Goal: Entertainment & Leisure: Consume media (video, audio)

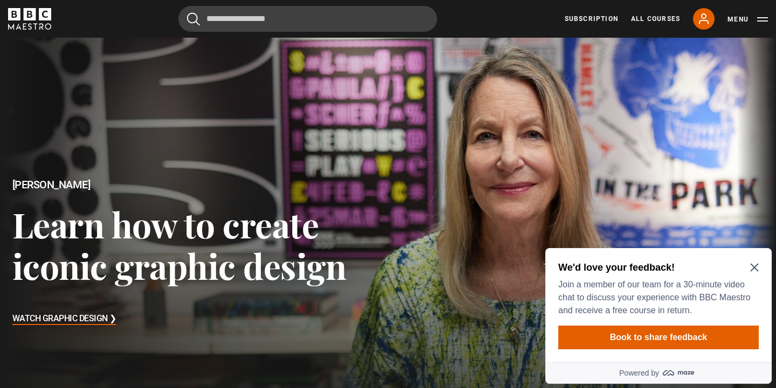
click at [760, 261] on div "We'd love your feedback! Join a member of our team for a 30-minute video chat t…" at bounding box center [658, 305] width 226 height 114
click at [757, 263] on icon "Close Maze Prompt" at bounding box center [754, 267] width 9 height 9
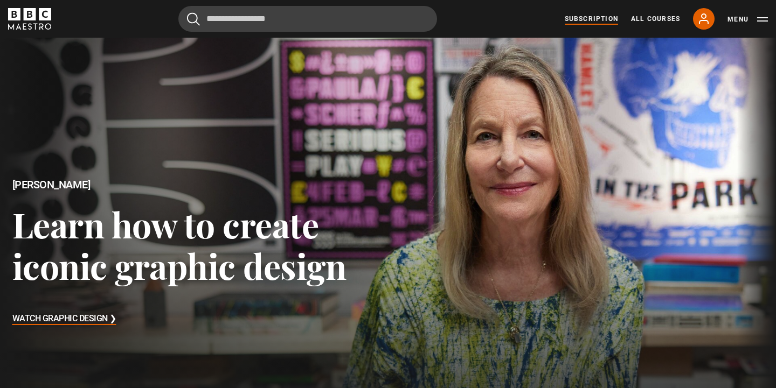
click at [595, 16] on link "Subscription" at bounding box center [590, 19] width 53 height 10
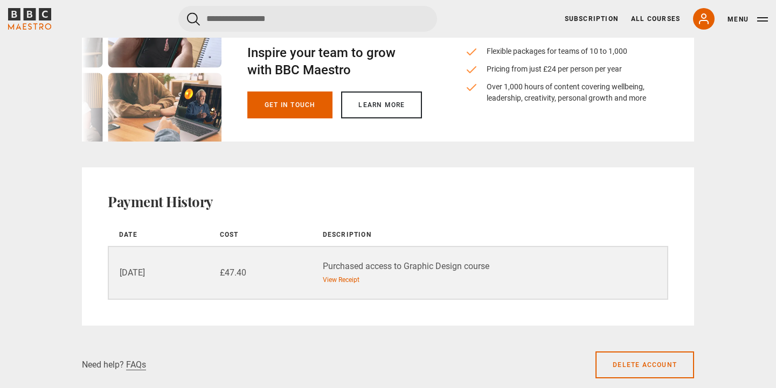
scroll to position [810, 0]
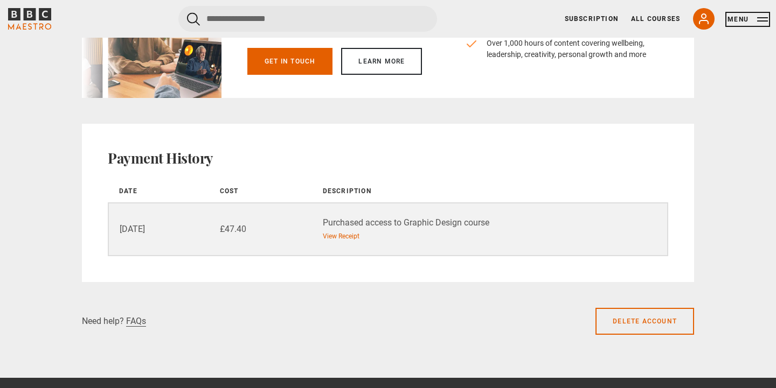
click at [756, 19] on button "Menu" at bounding box center [747, 19] width 40 height 11
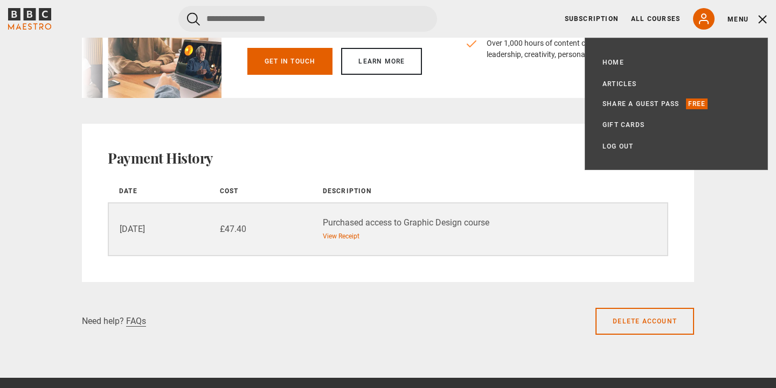
click at [37, 17] on icon "BBC Maestro" at bounding box center [29, 19] width 43 height 22
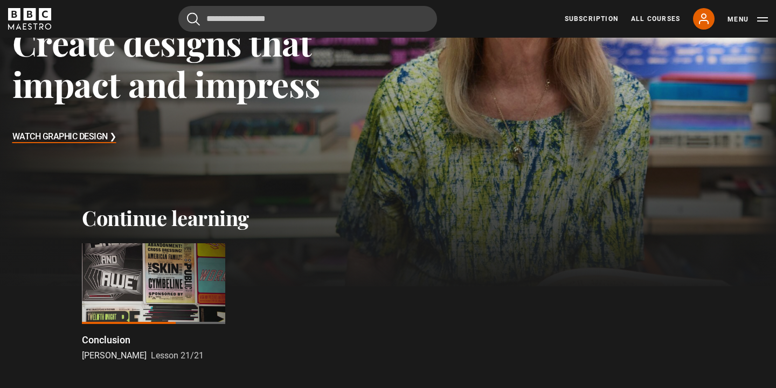
scroll to position [292, 0]
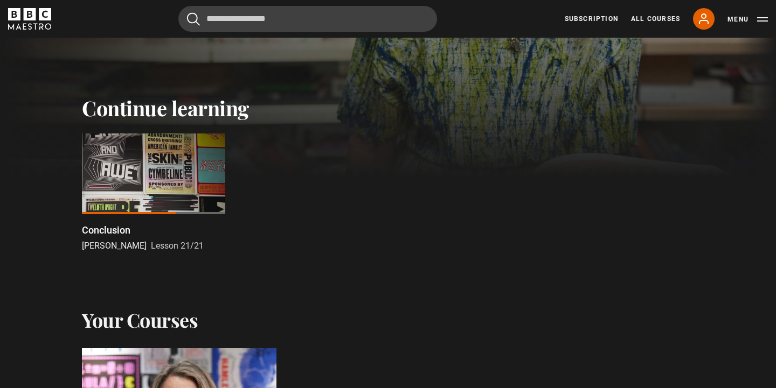
click at [128, 179] on div at bounding box center [153, 174] width 143 height 81
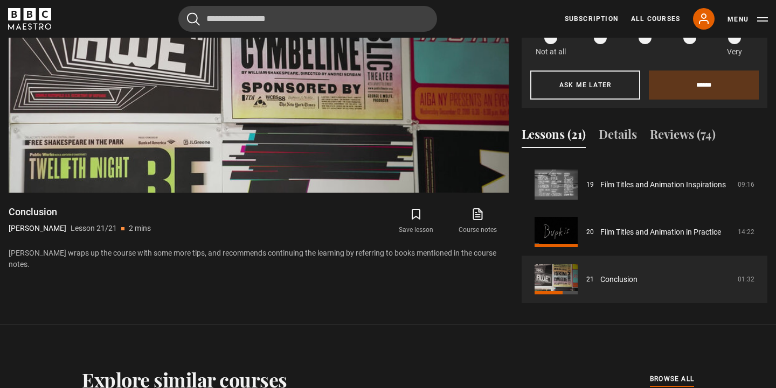
scroll to position [560, 0]
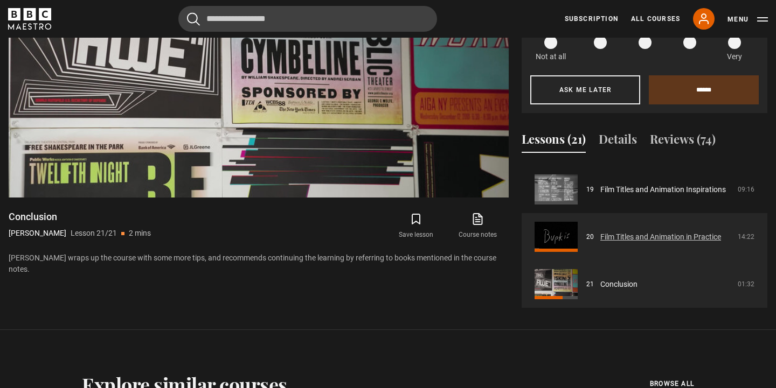
click at [666, 235] on link "Film Titles and Animation in Practice" at bounding box center [660, 237] width 121 height 11
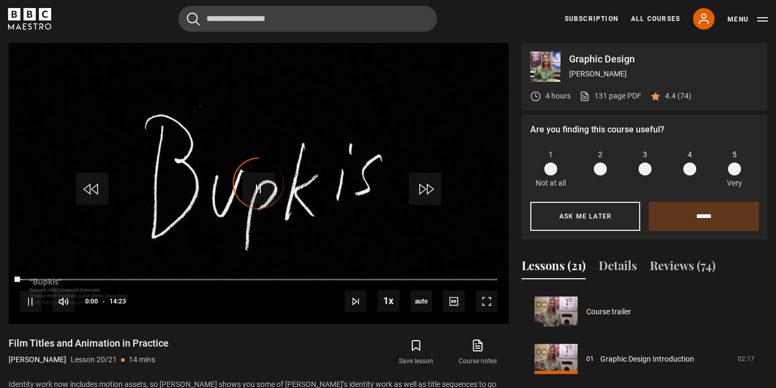
scroll to position [896, 0]
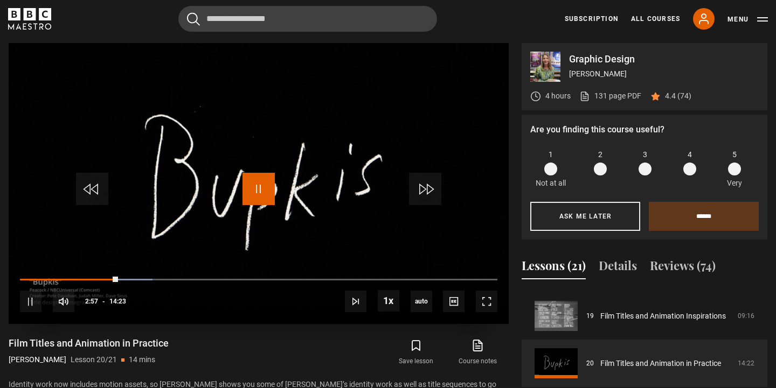
click at [261, 189] on span "Video Player" at bounding box center [258, 189] width 32 height 32
click at [248, 201] on span "Video Player" at bounding box center [258, 189] width 32 height 32
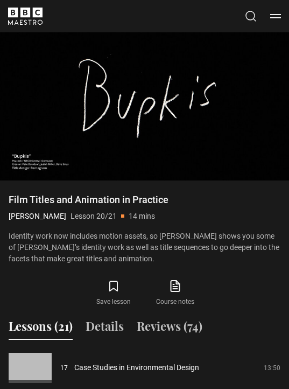
scroll to position [564, 0]
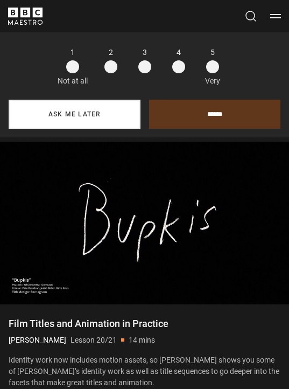
click at [78, 106] on button "Ask me later" at bounding box center [75, 114] width 132 height 29
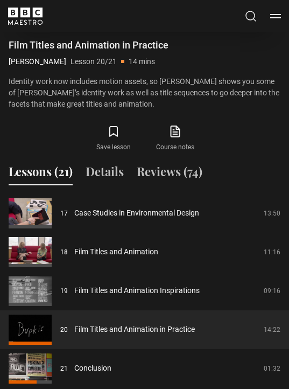
scroll to position [727, 0]
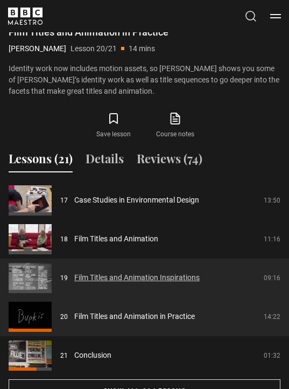
click at [179, 283] on link "Film Titles and Animation Inspirations" at bounding box center [136, 277] width 125 height 11
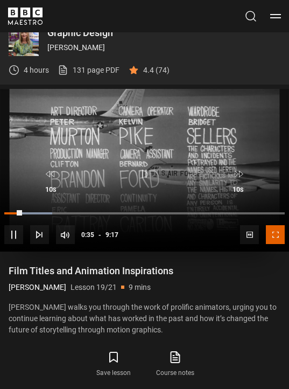
click at [278, 234] on span "Video Player" at bounding box center [275, 234] width 19 height 19
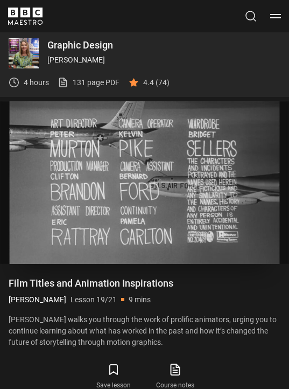
scroll to position [465, 0]
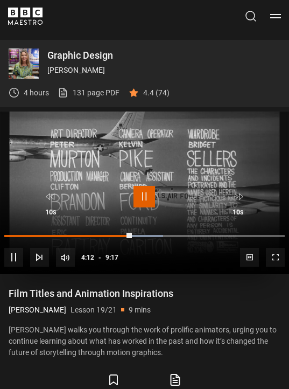
click at [152, 194] on span "Video Player" at bounding box center [145, 197] width 22 height 22
